Goal: Information Seeking & Learning: Check status

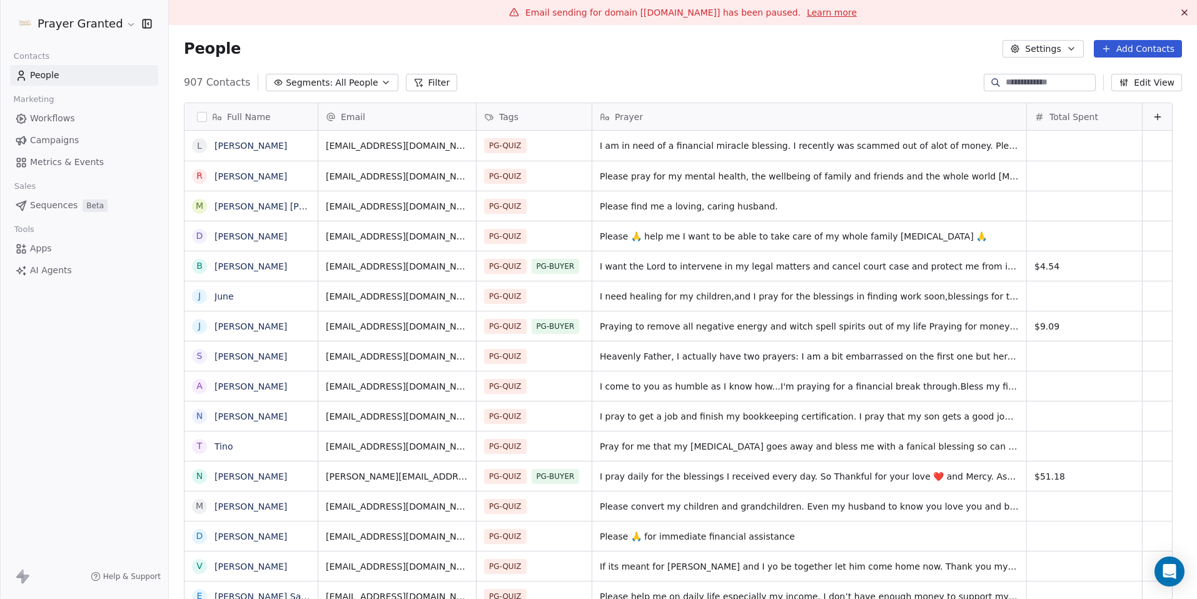
scroll to position [518, 1009]
click at [807, 13] on link "Learn more" at bounding box center [832, 12] width 50 height 13
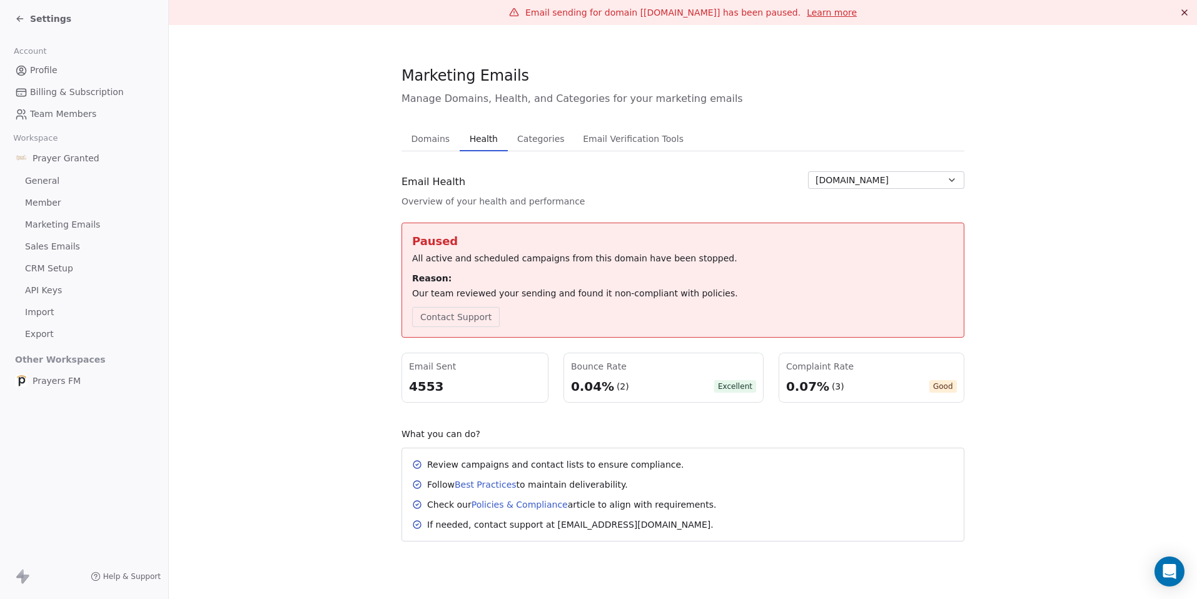
click at [951, 178] on icon "button" at bounding box center [952, 180] width 10 height 10
click at [953, 177] on html "Settings Account Profile Billing & Subscription Team Members Workspace Prayer G…" at bounding box center [598, 299] width 1197 height 599
click at [378, 335] on section "Marketing Emails Manage Domains, Health, and Categories for your marketing emai…" at bounding box center [683, 303] width 1028 height 557
drag, startPoint x: 840, startPoint y: 386, endPoint x: 826, endPoint y: 386, distance: 13.8
click at [826, 386] on div "0.07% (3) Good" at bounding box center [871, 387] width 171 height 18
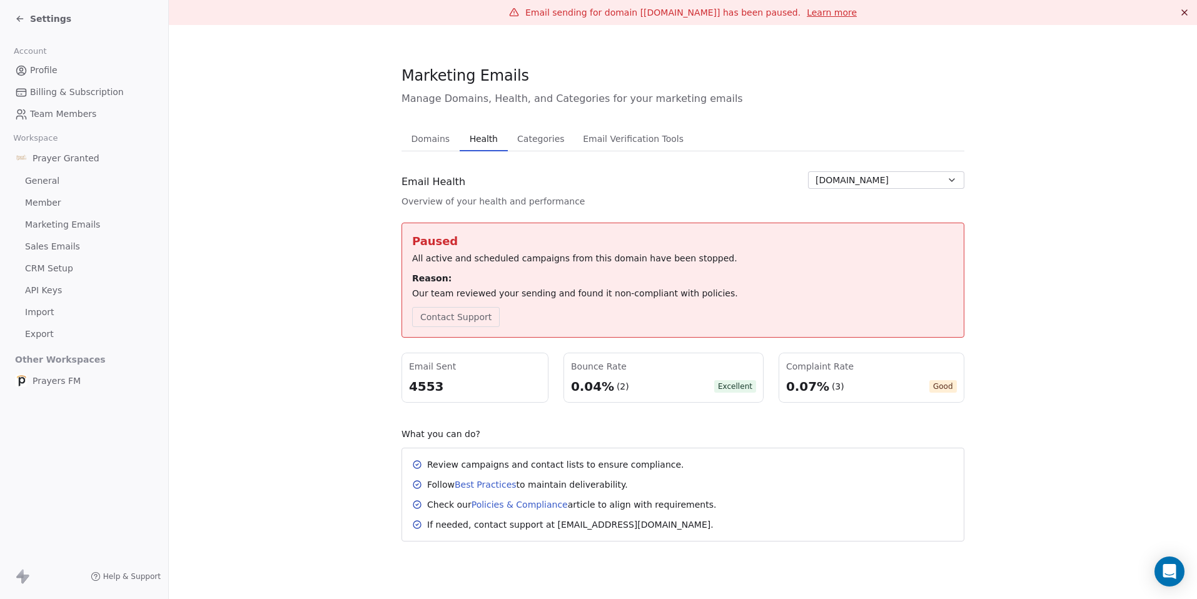
click at [941, 413] on div "Paused All active and scheduled campaigns from this domain have been stopped. R…" at bounding box center [682, 382] width 563 height 319
